Goal: Information Seeking & Learning: Learn about a topic

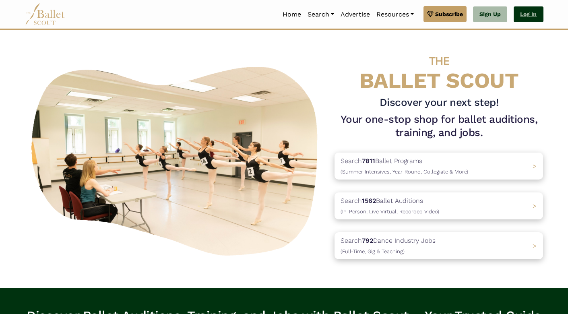
click at [525, 19] on link "Log In" at bounding box center [528, 14] width 29 height 16
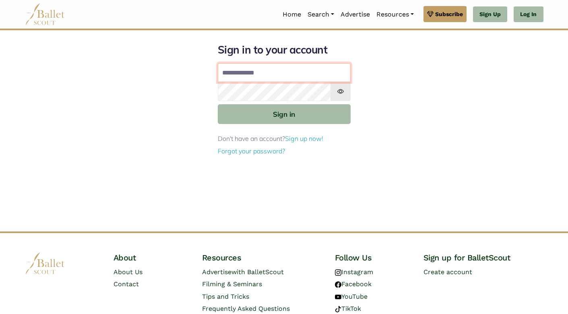
type input "**********"
click at [284, 114] on button "Sign in" at bounding box center [284, 114] width 133 height 20
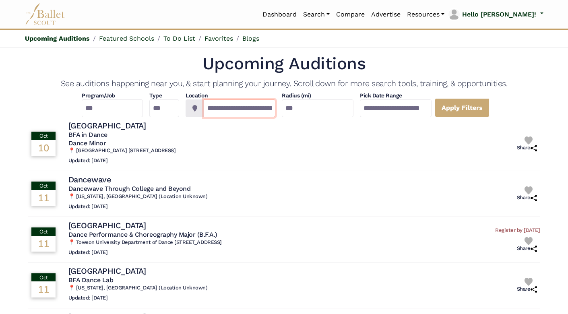
click at [204, 111] on input "**********" at bounding box center [240, 108] width 72 height 18
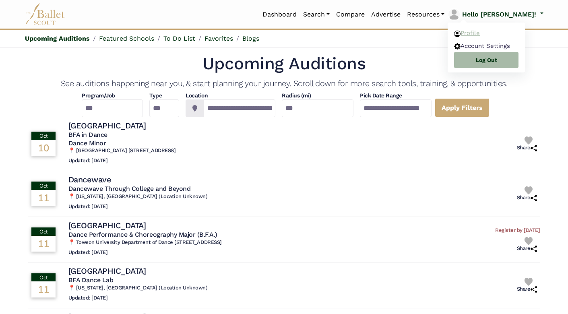
click at [506, 35] on link "Profile" at bounding box center [486, 33] width 77 height 12
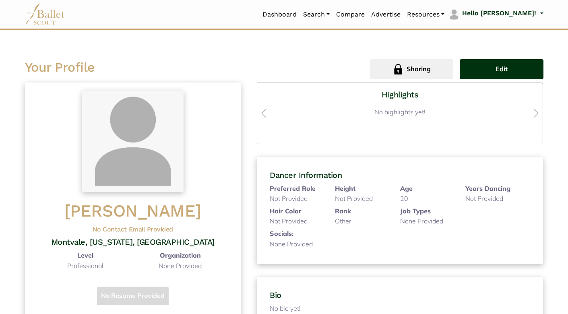
click at [486, 72] on button "Edit" at bounding box center [501, 69] width 83 height 20
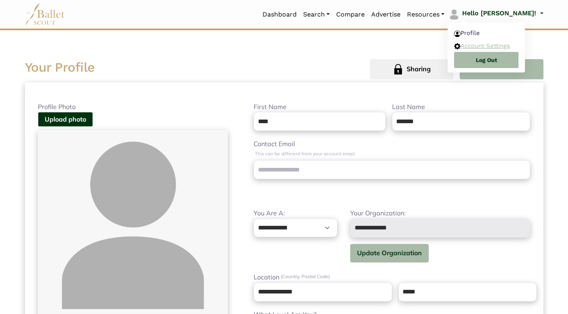
click at [512, 44] on link "Account Settings" at bounding box center [486, 45] width 77 height 12
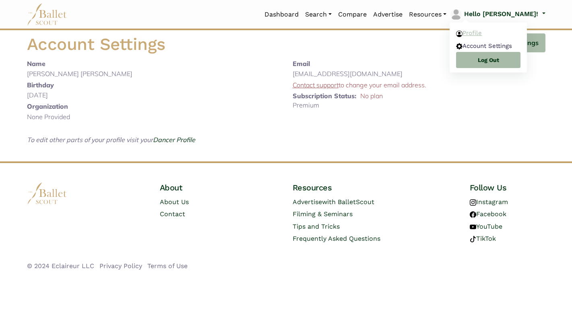
click at [509, 33] on link "Profile" at bounding box center [488, 33] width 77 height 12
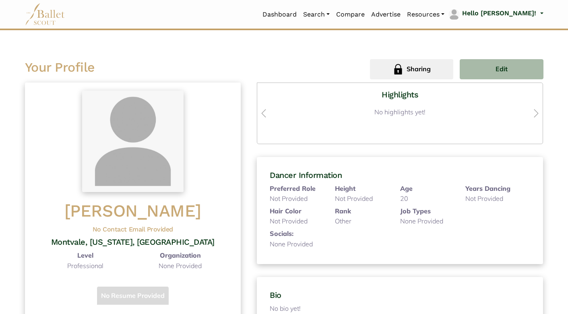
click at [118, 243] on span "Montvale, [US_STATE], [GEOGRAPHIC_DATA]" at bounding box center [132, 242] width 163 height 10
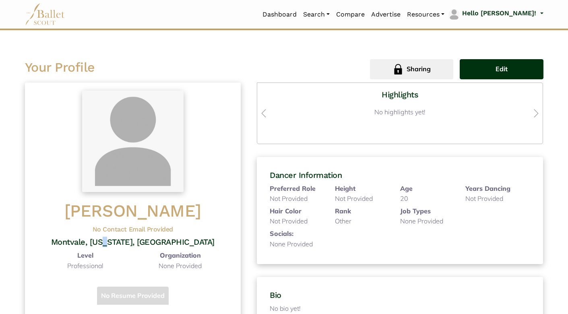
click at [497, 68] on span "Edit" at bounding box center [502, 69] width 12 height 10
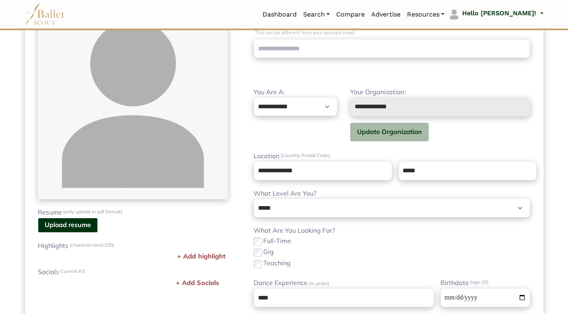
scroll to position [130, 0]
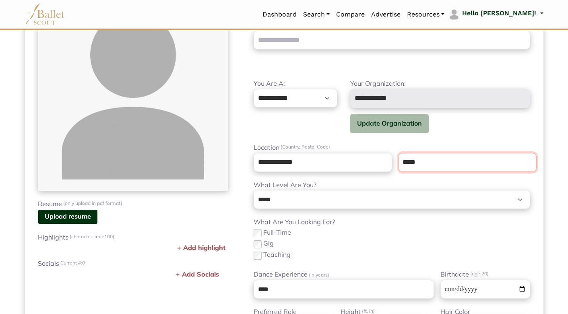
click at [422, 157] on input "*****" at bounding box center [468, 162] width 138 height 19
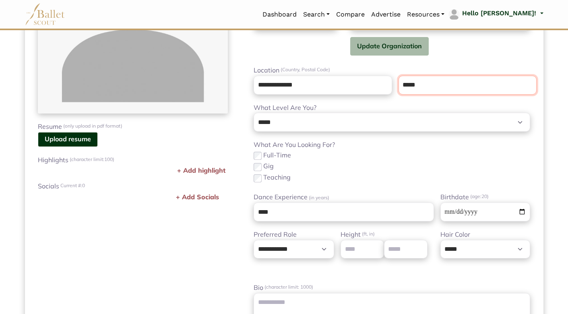
scroll to position [233, 0]
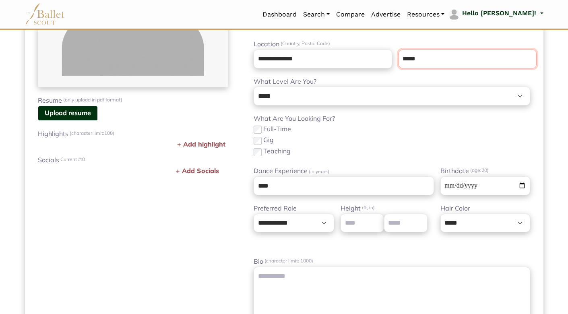
type input "*****"
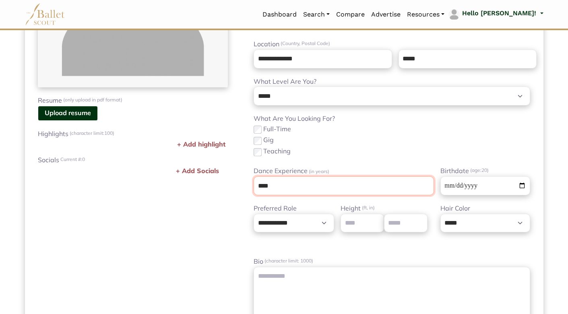
click at [296, 184] on input "****" at bounding box center [344, 185] width 180 height 19
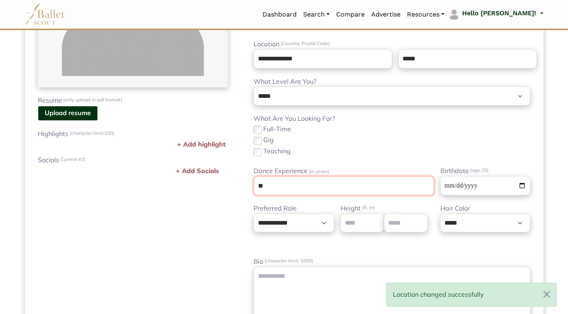
type input "*"
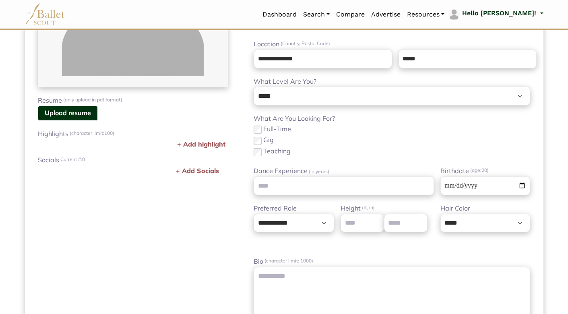
click at [230, 200] on div "Profile Photo Upload photo Resume (only upload in pdf format) Upload resume Rem…" at bounding box center [133, 98] width 216 height 459
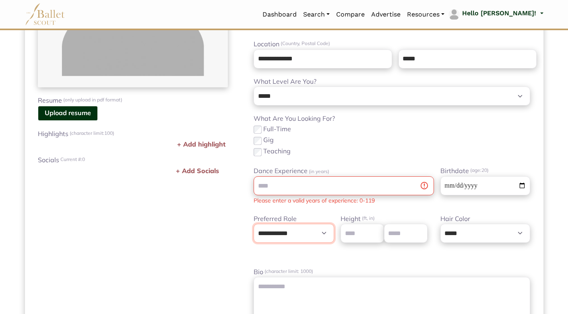
select select "*"
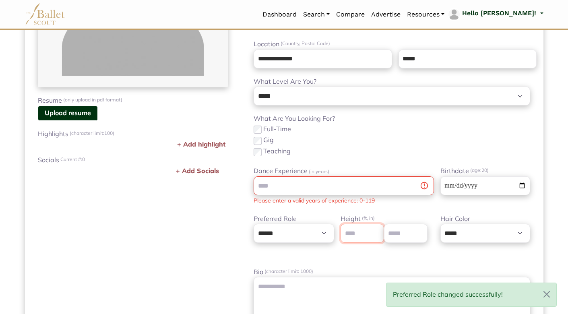
click at [355, 233] on input "number" at bounding box center [362, 233] width 43 height 19
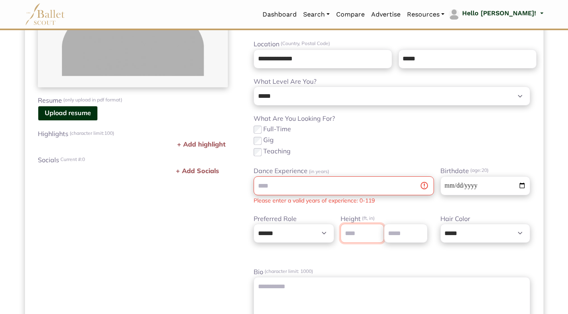
type input "*"
click at [401, 229] on input "number" at bounding box center [405, 233] width 43 height 19
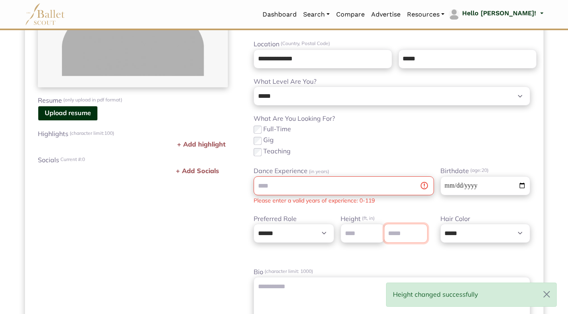
type input "*"
select select "**"
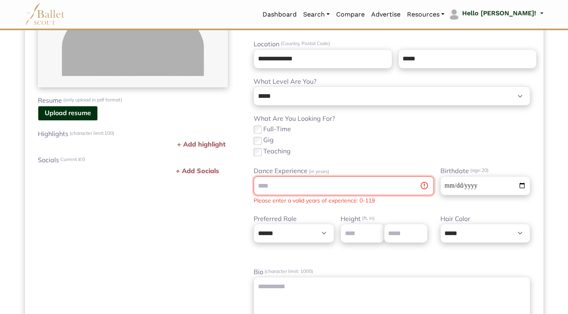
click at [331, 180] on input "Dance Experience (in years)" at bounding box center [344, 185] width 180 height 19
type input "**"
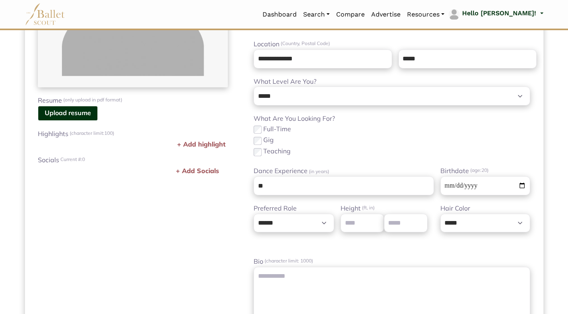
click at [347, 162] on div "**********" at bounding box center [392, 98] width 302 height 459
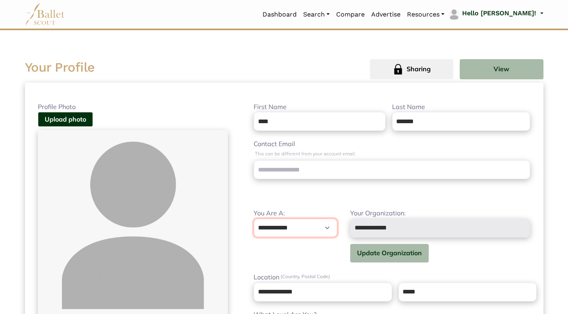
scroll to position [0, 0]
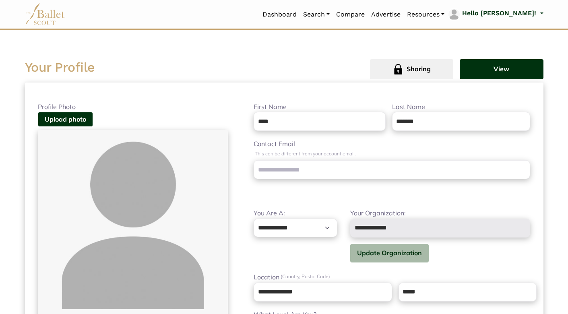
click at [482, 74] on button "View" at bounding box center [501, 69] width 83 height 20
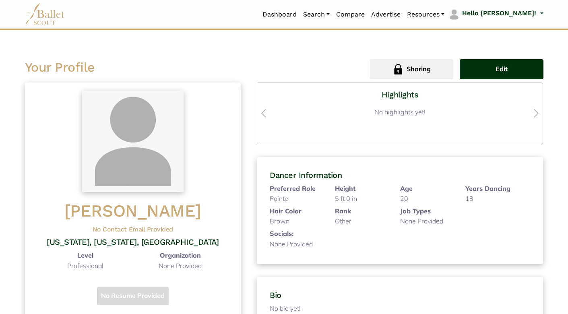
click at [494, 68] on button "Edit" at bounding box center [501, 69] width 83 height 20
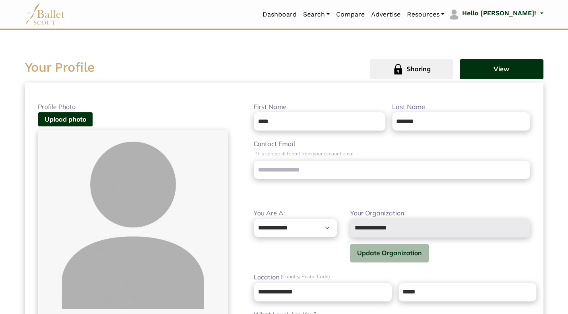
scroll to position [-1, 0]
click at [515, 65] on button "View" at bounding box center [501, 69] width 83 height 20
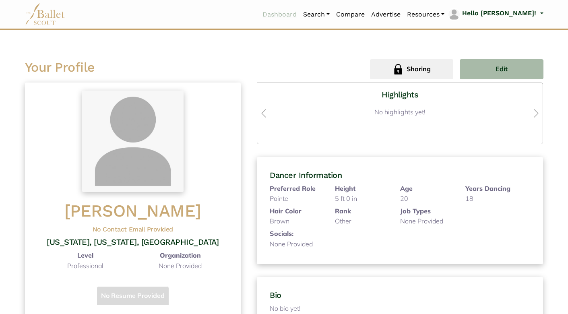
scroll to position [0, 0]
click at [300, 17] on link "Dashboard" at bounding box center [279, 14] width 41 height 17
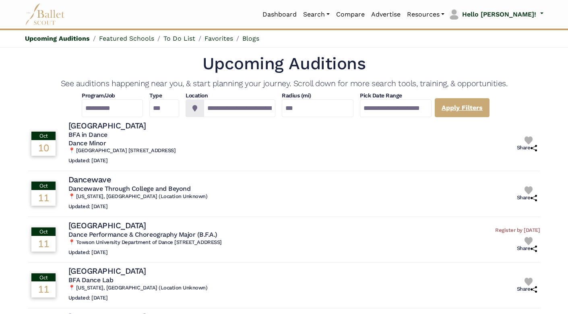
click at [490, 106] on link "Apply Filters" at bounding box center [462, 107] width 55 height 19
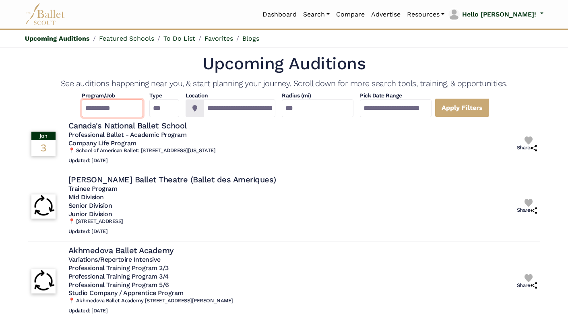
select select "**"
click at [490, 102] on link "Apply Filters" at bounding box center [462, 107] width 55 height 19
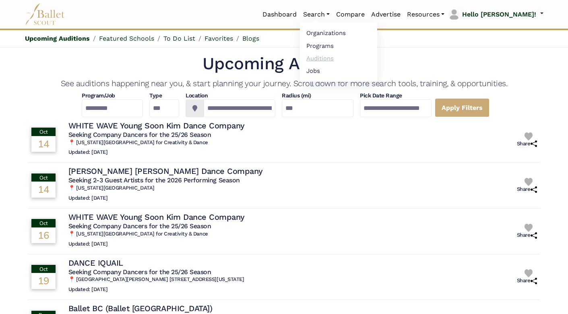
click at [348, 56] on link "Auditions" at bounding box center [338, 58] width 77 height 12
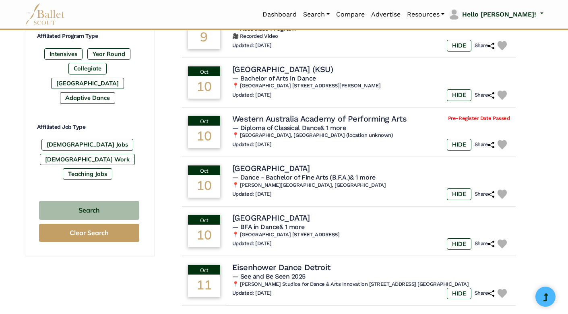
scroll to position [397, 0]
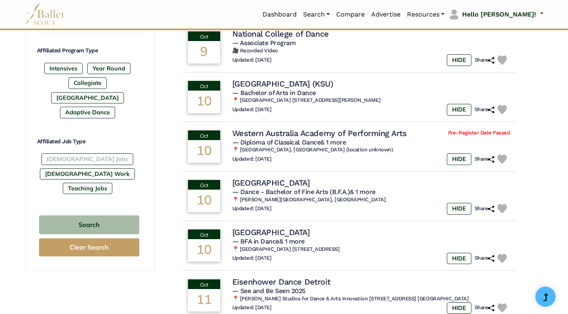
click at [56, 153] on label "[DEMOGRAPHIC_DATA] Jobs" at bounding box center [87, 158] width 92 height 11
click at [120, 168] on label "[DEMOGRAPHIC_DATA] Work" at bounding box center [87, 173] width 95 height 11
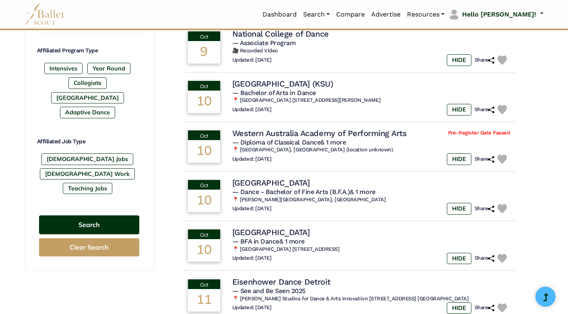
click at [79, 215] on button "Search" at bounding box center [89, 224] width 100 height 19
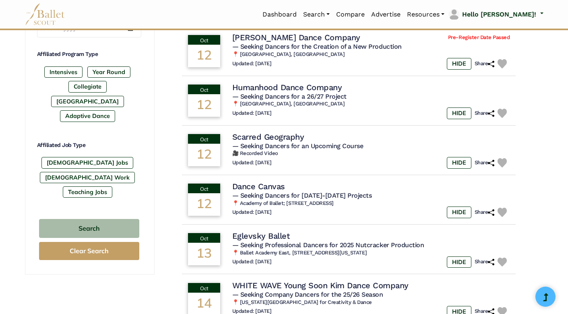
scroll to position [395, 0]
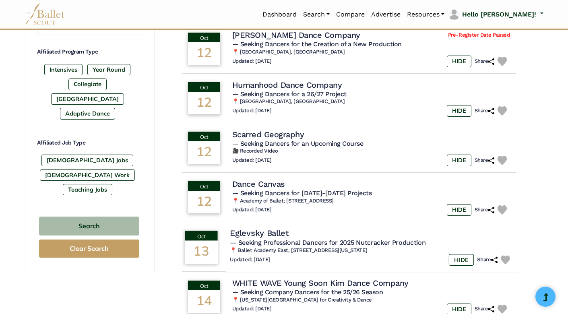
click at [222, 242] on td "Oct 13" at bounding box center [200, 247] width 45 height 51
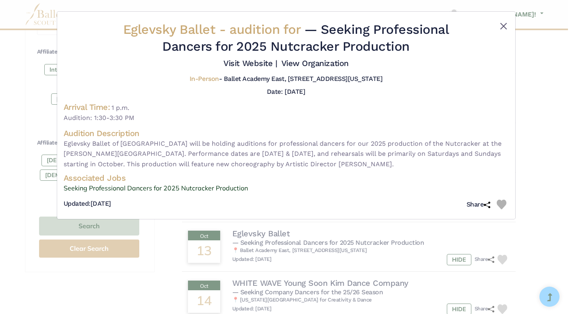
click at [503, 26] on button "Close" at bounding box center [504, 26] width 10 height 10
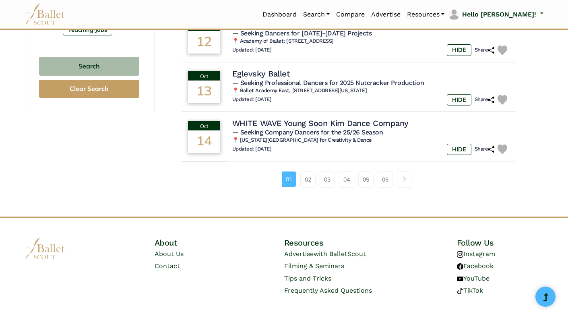
scroll to position [555, 0]
click at [308, 172] on link "02" at bounding box center [307, 180] width 15 height 16
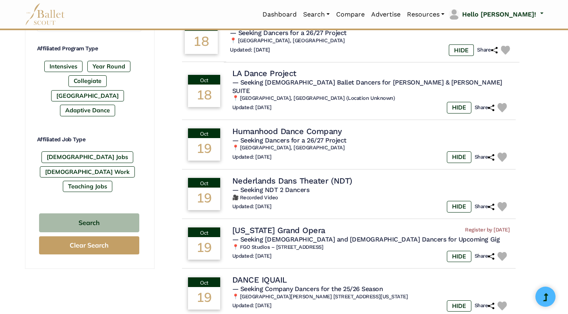
scroll to position [455, 0]
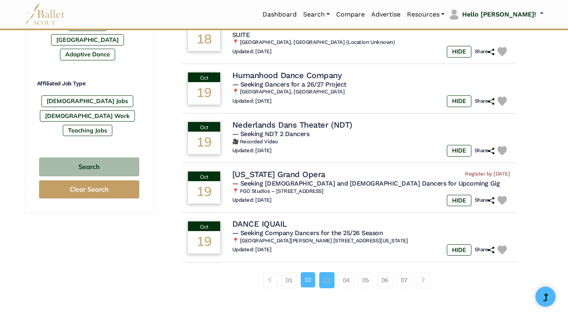
click at [328, 272] on link "03" at bounding box center [326, 280] width 15 height 16
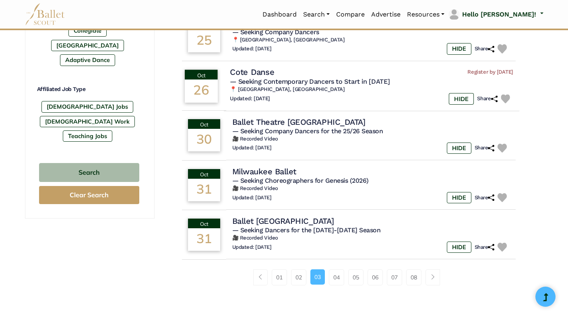
scroll to position [450, 0]
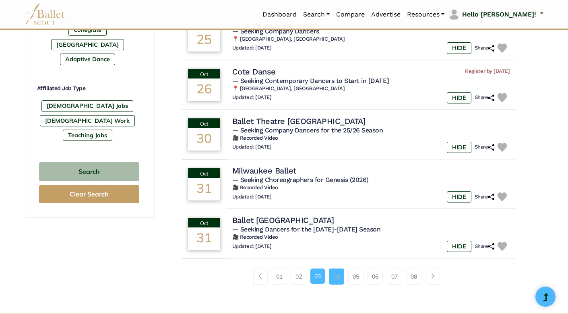
click at [335, 270] on link "04" at bounding box center [336, 277] width 15 height 16
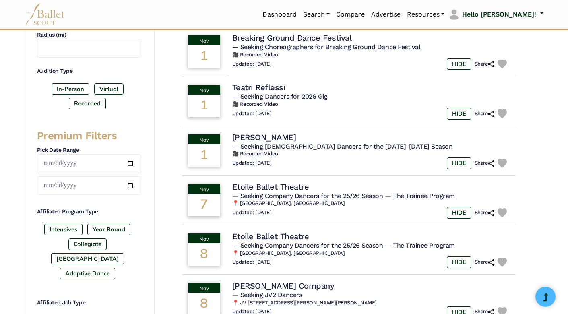
scroll to position [190, 0]
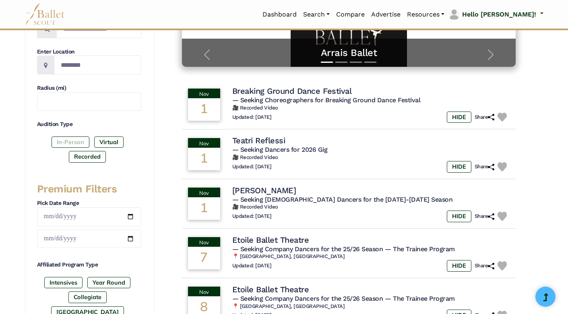
click at [71, 138] on label "In-Person" at bounding box center [71, 141] width 38 height 11
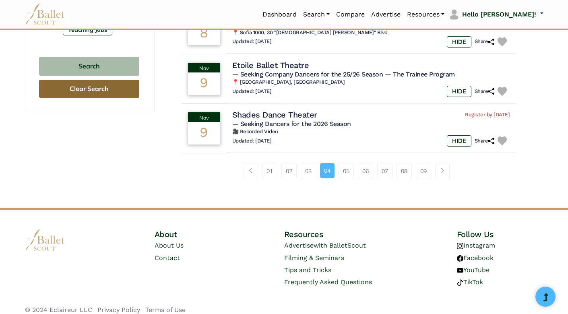
scroll to position [555, 0]
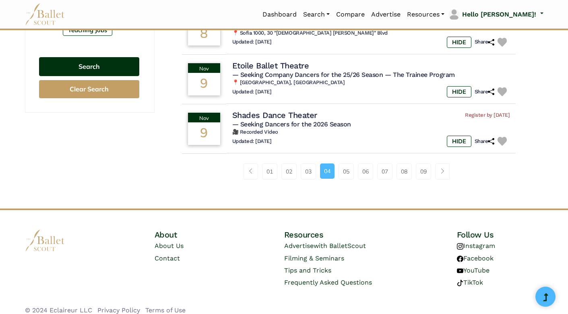
click at [100, 57] on button "Search" at bounding box center [89, 66] width 100 height 19
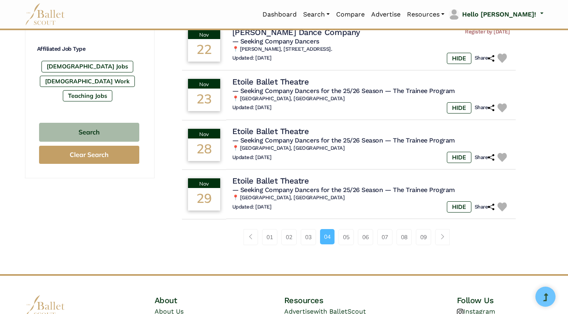
scroll to position [489, 0]
click at [345, 236] on link "05" at bounding box center [346, 237] width 15 height 16
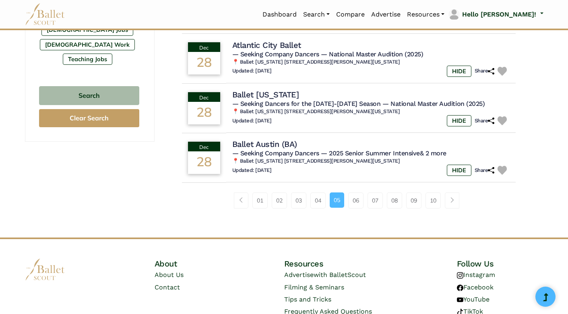
scroll to position [528, 0]
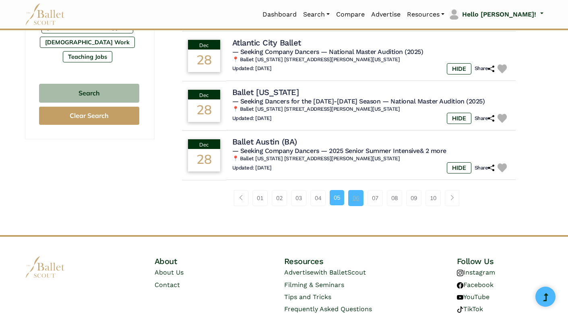
click at [351, 191] on link "06" at bounding box center [355, 198] width 15 height 16
